Goal: Information Seeking & Learning: Learn about a topic

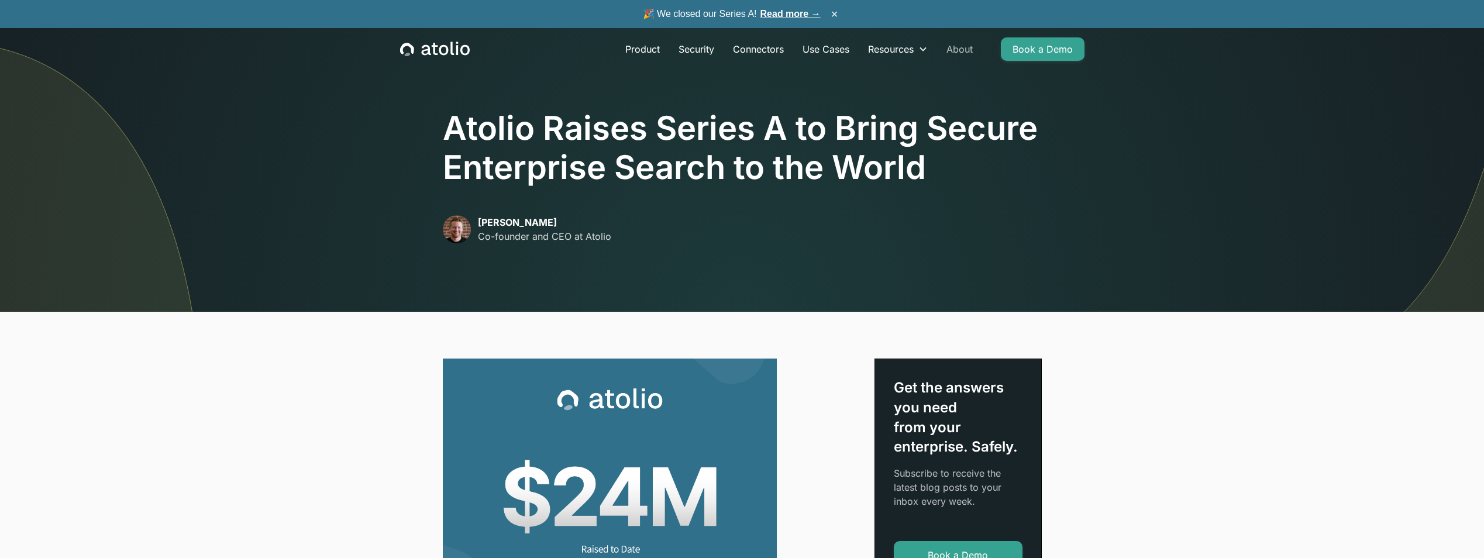
click at [969, 51] on link "About" at bounding box center [959, 48] width 45 height 23
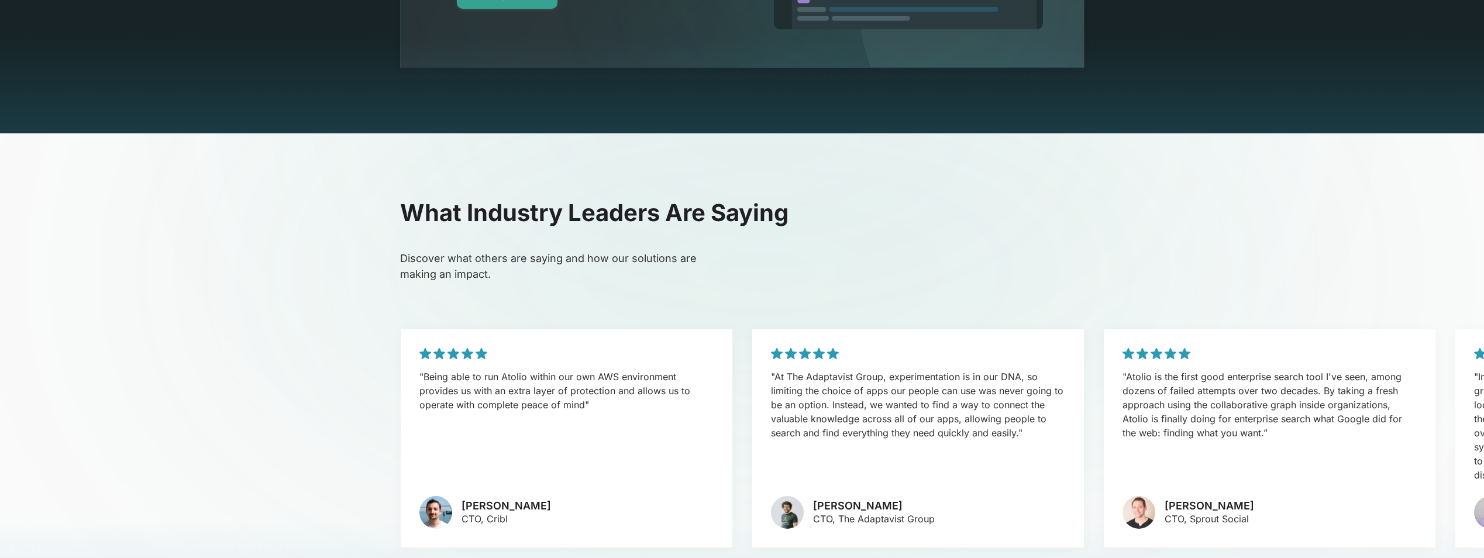
scroll to position [2573, 0]
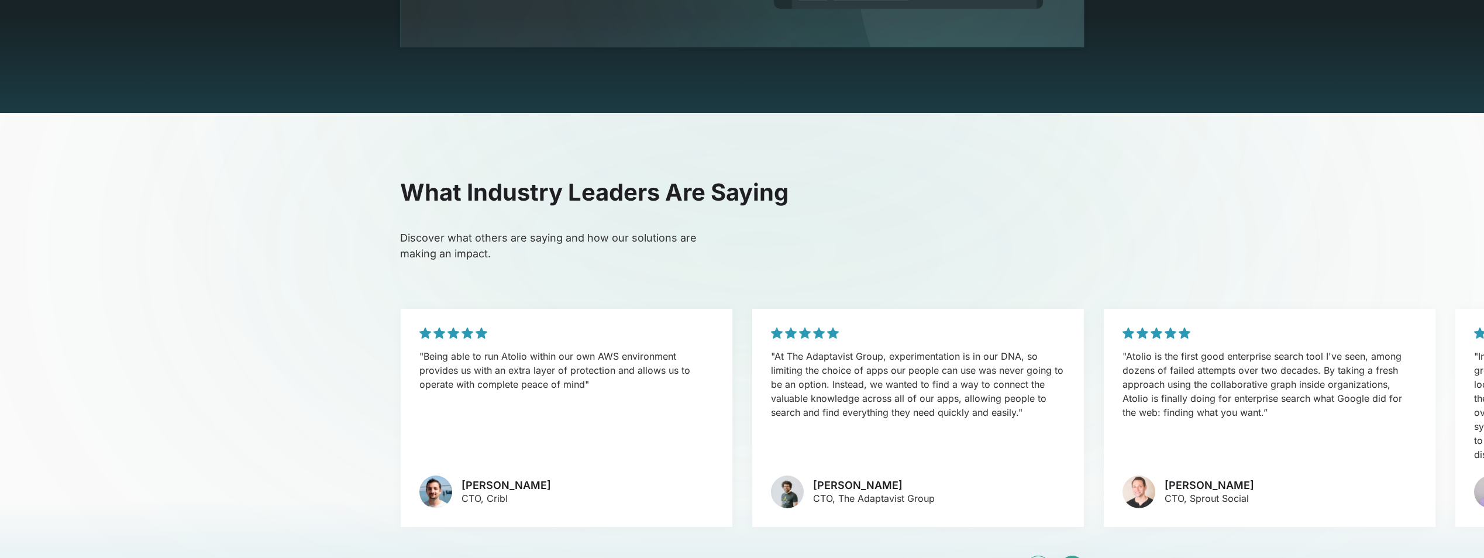
click at [1071, 557] on icon at bounding box center [1072, 567] width 4 height 7
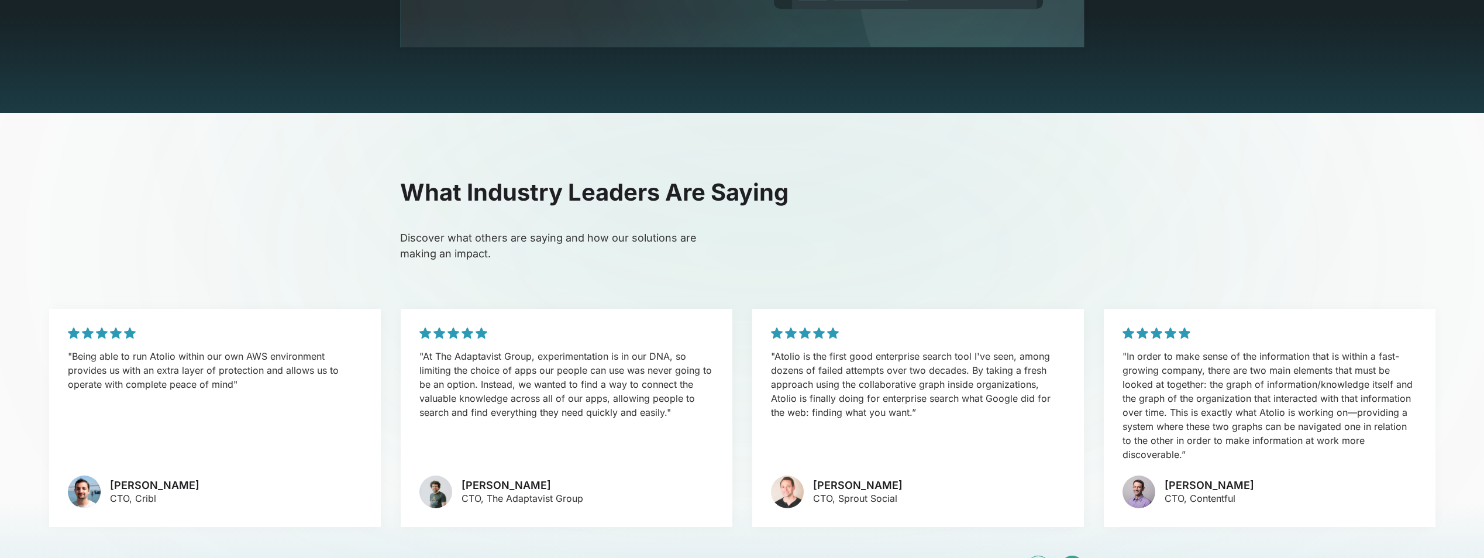
click at [1071, 557] on icon at bounding box center [1072, 567] width 4 height 7
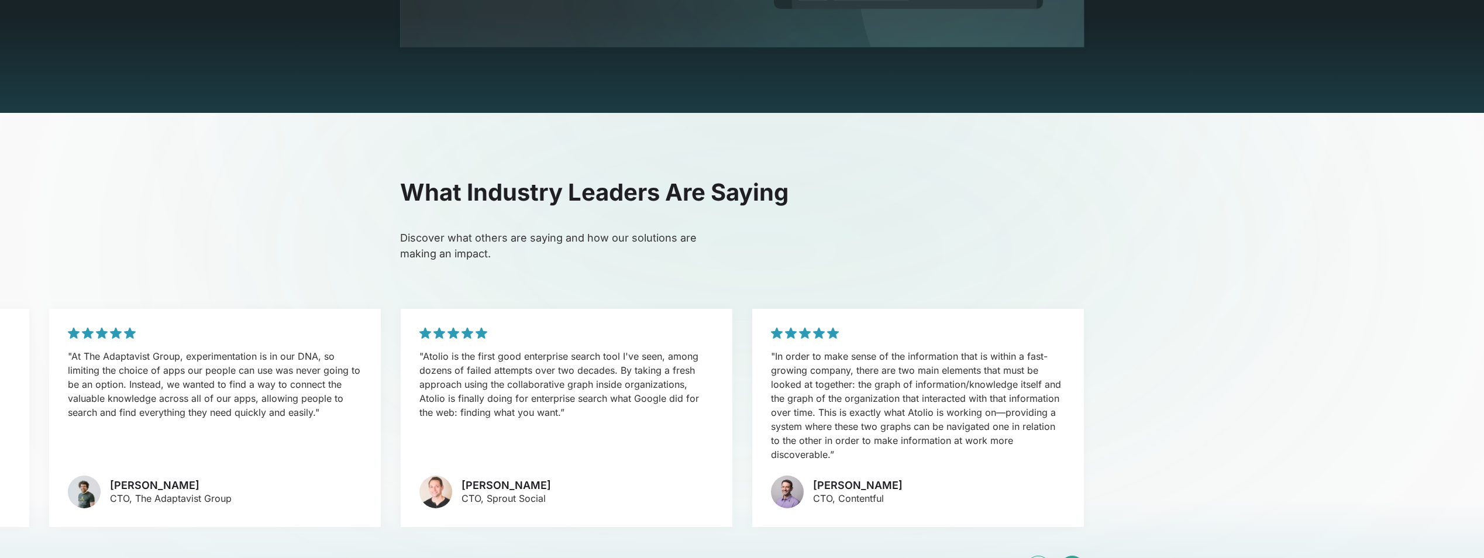
click at [1071, 557] on icon at bounding box center [1072, 567] width 4 height 7
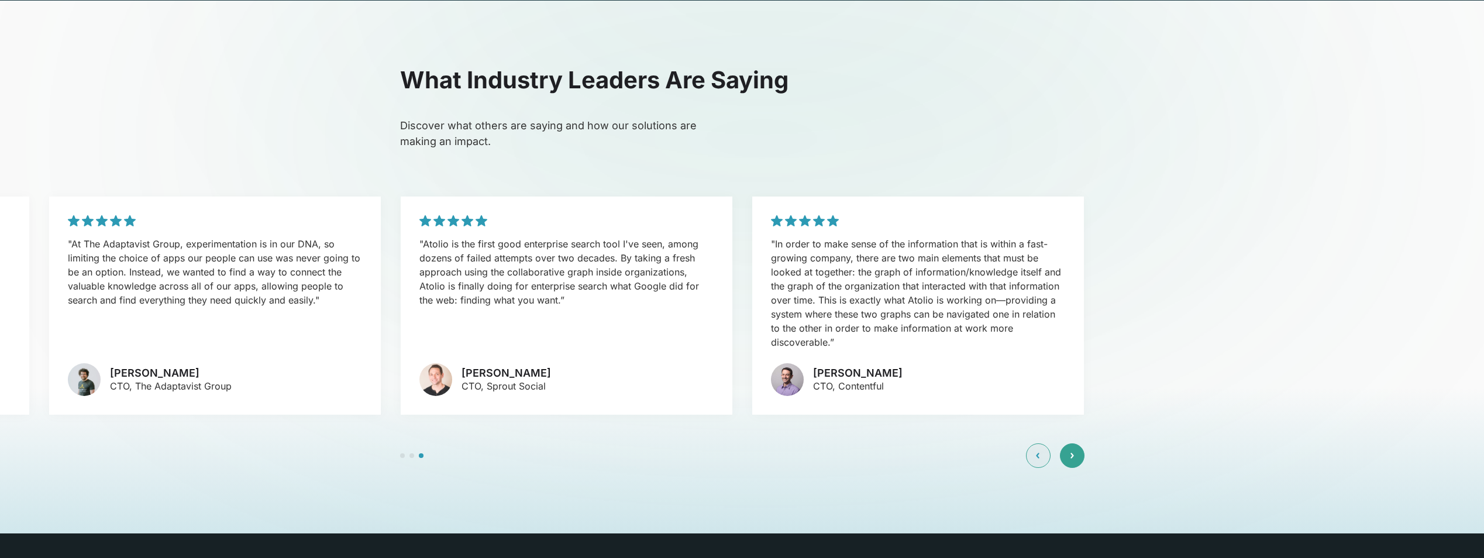
scroll to position [2823, 0]
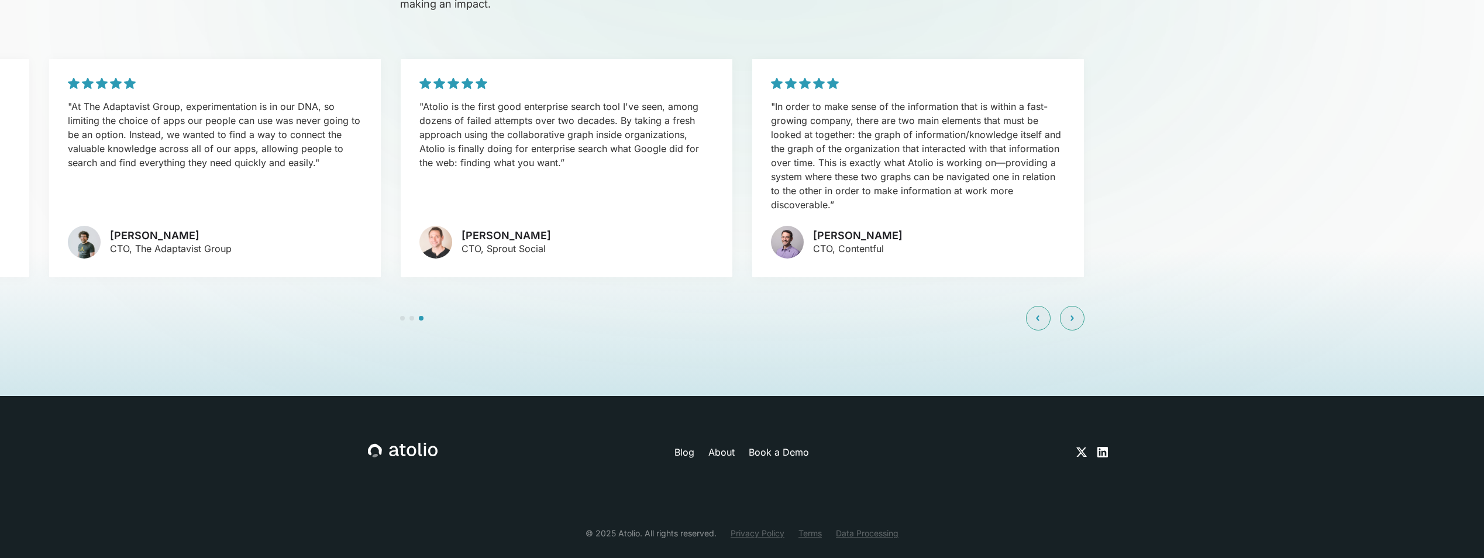
click at [712, 445] on link "About" at bounding box center [721, 452] width 26 height 14
